Goal: Navigation & Orientation: Go to known website

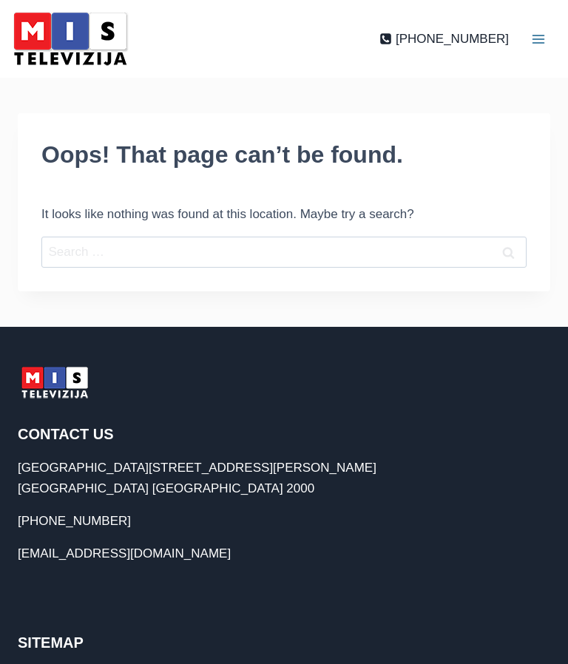
click at [228, 44] on div at bounding box center [131, 38] width 248 height 63
